Goal: Task Accomplishment & Management: Complete application form

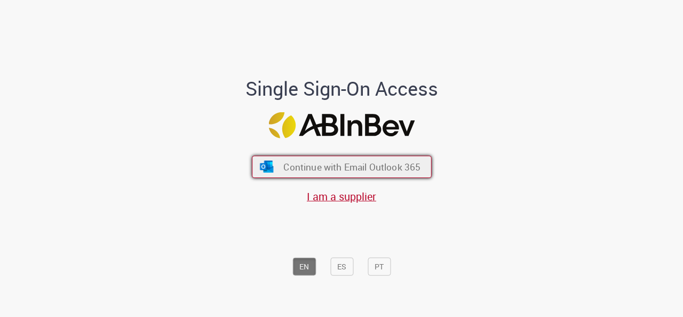
click at [309, 175] on button "Continue with Email Outlook 365" at bounding box center [342, 166] width 180 height 22
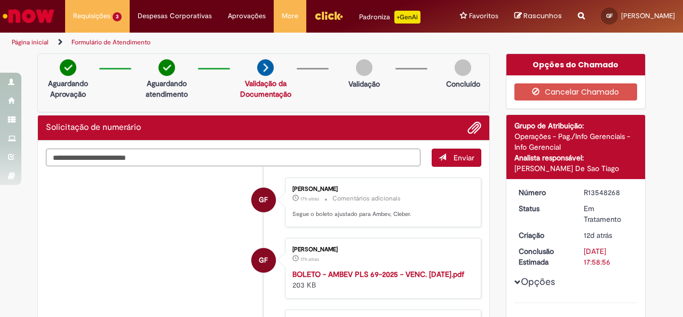
click at [200, 152] on textarea "Digite sua mensagem aqui..." at bounding box center [233, 157] width 375 height 18
